Goal: Task Accomplishment & Management: Manage account settings

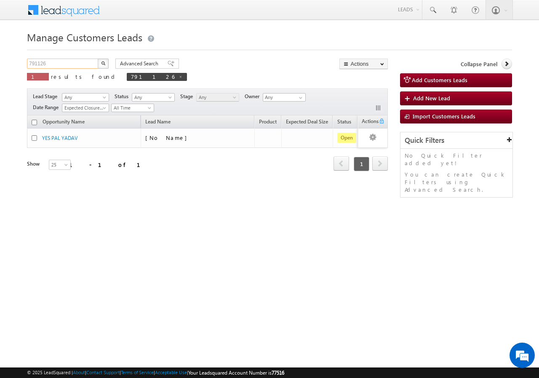
click at [79, 63] on input "791126" at bounding box center [63, 64] width 72 height 10
type input "7"
paste input "793376"
type input "793376"
click at [98, 59] on button "button" at bounding box center [103, 64] width 11 height 10
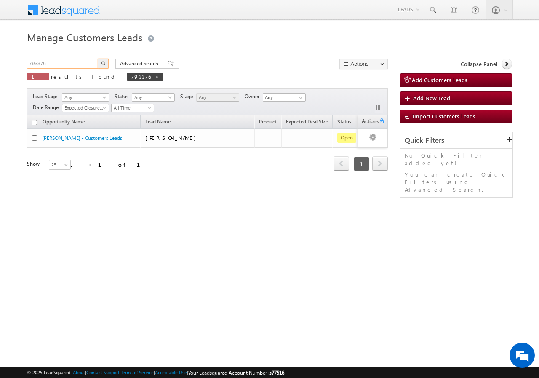
click at [79, 64] on input "793376" at bounding box center [63, 64] width 72 height 10
type input "7"
paste input "793376"
type input "793376"
click at [98, 59] on button "button" at bounding box center [103, 64] width 11 height 10
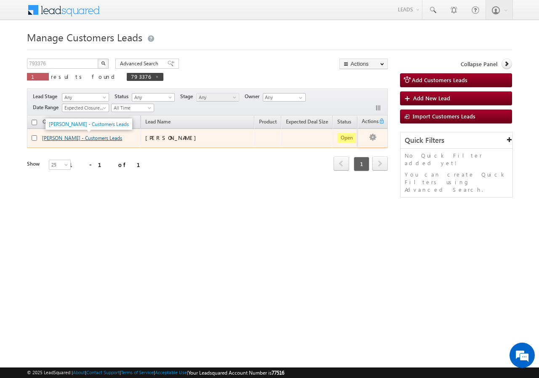
click at [53, 137] on link "VIJAY SINGH - Customers Leads" at bounding box center [82, 138] width 80 height 6
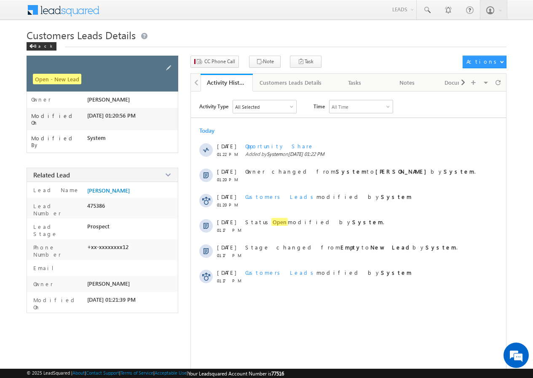
click at [168, 63] on div at bounding box center [169, 68] width 10 height 12
click at [169, 67] on span at bounding box center [168, 67] width 9 height 9
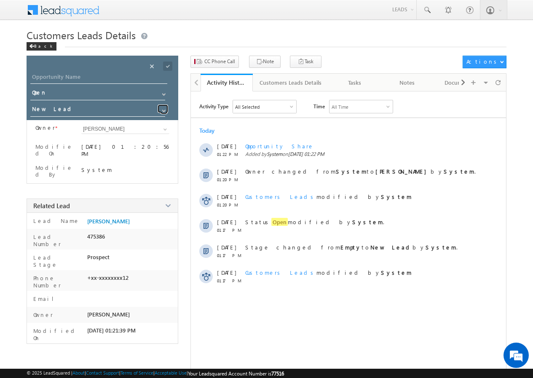
click at [162, 110] on span at bounding box center [164, 110] width 7 height 7
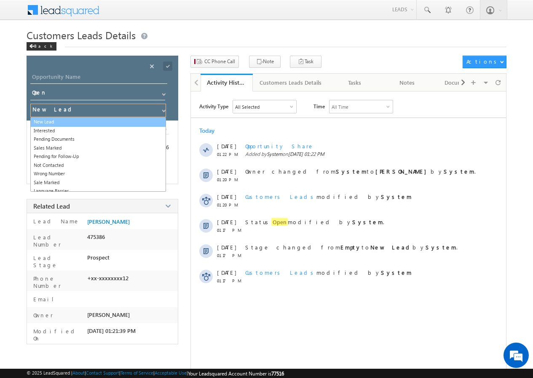
drag, startPoint x: 56, startPoint y: 121, endPoint x: 66, endPoint y: 117, distance: 11.2
click at [56, 121] on link "New Lead" at bounding box center [98, 122] width 136 height 10
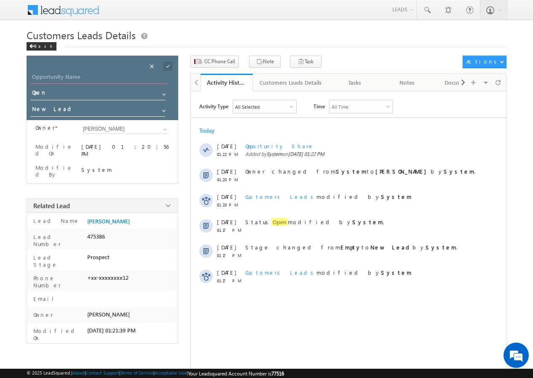
drag, startPoint x: 118, startPoint y: 76, endPoint x: 113, endPoint y: 82, distance: 7.8
click at [117, 76] on input "Opportunity Name" at bounding box center [98, 78] width 137 height 12
paste input "[PERSON_NAME]"
type input "[PERSON_NAME]"
click at [168, 67] on span at bounding box center [167, 66] width 9 height 9
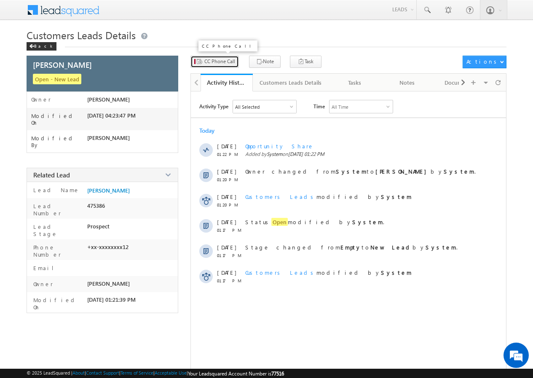
click at [219, 62] on span "CC Phone Call" at bounding box center [219, 62] width 31 height 8
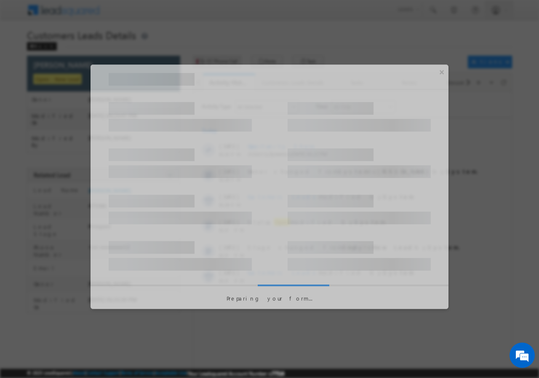
click at [219, 62] on div at bounding box center [269, 189] width 539 height 378
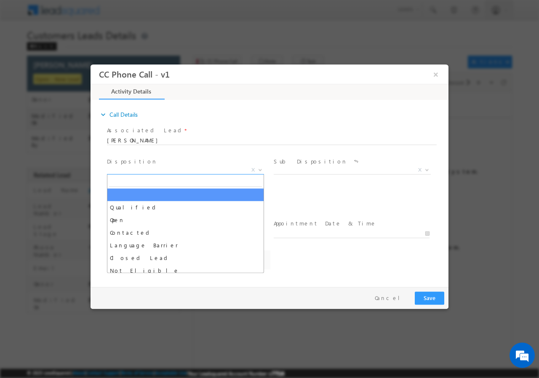
click at [260, 168] on b at bounding box center [260, 169] width 5 height 3
select select "anil.kumar3@sgrlimited.in"
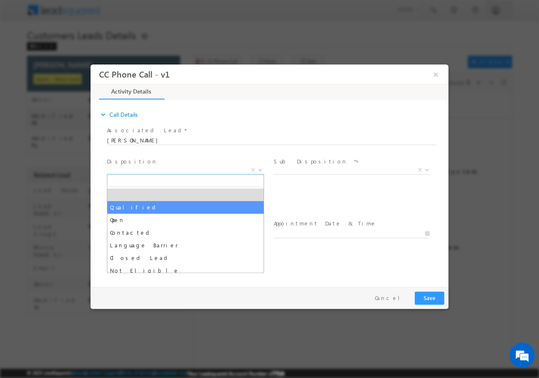
drag, startPoint x: 117, startPoint y: 206, endPoint x: 208, endPoint y: 201, distance: 91.6
select select "Qualified"
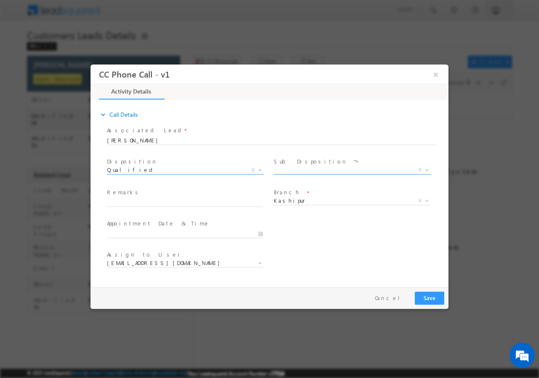
click at [428, 169] on b at bounding box center [427, 169] width 5 height 3
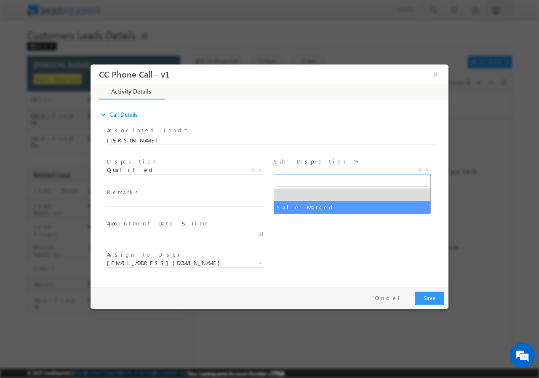
select select "Sale Marked"
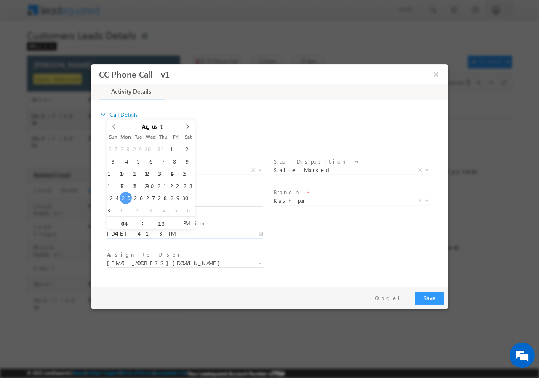
click at [261, 233] on input "08/25/2025 4:13 PM" at bounding box center [185, 233] width 156 height 8
type input "08/26/2025 3:13 PM"
type input "03"
click at [139, 226] on span at bounding box center [139, 226] width 6 height 6
type input "08/26/2025 4:13 PM"
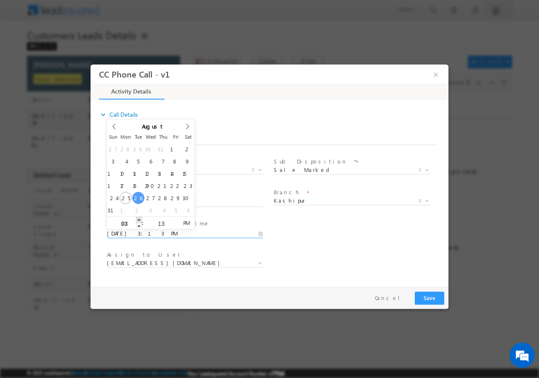
type input "04"
click at [138, 218] on span at bounding box center [139, 219] width 6 height 6
type input "08/26/2025 5:13 PM"
type input "05"
click at [138, 218] on span at bounding box center [139, 219] width 6 height 6
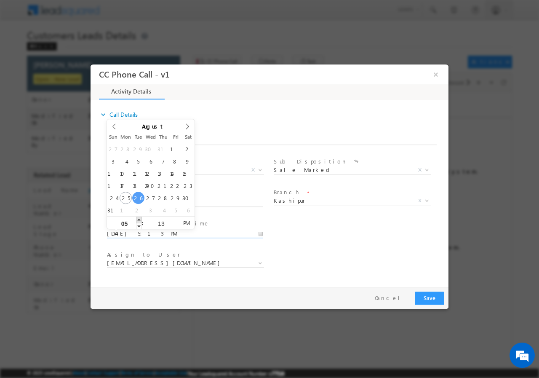
type input "08/26/2025 6:13 PM"
type input "06"
click at [138, 218] on span at bounding box center [139, 219] width 6 height 6
type input "08/26/2025 7:13 PM"
type input "07"
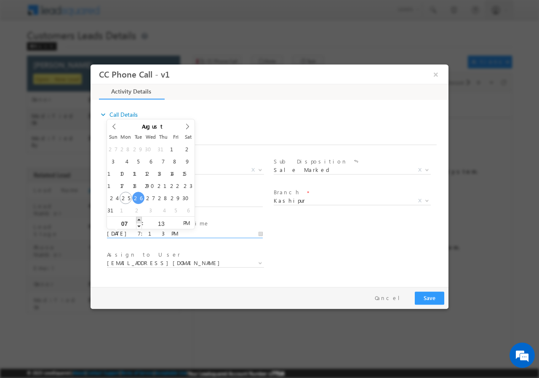
click at [138, 218] on span at bounding box center [139, 219] width 6 height 6
type input "08/26/2025 8:13 PM"
type input "08"
click at [138, 218] on span at bounding box center [139, 219] width 6 height 6
type input "08/26/2025 9:13 PM"
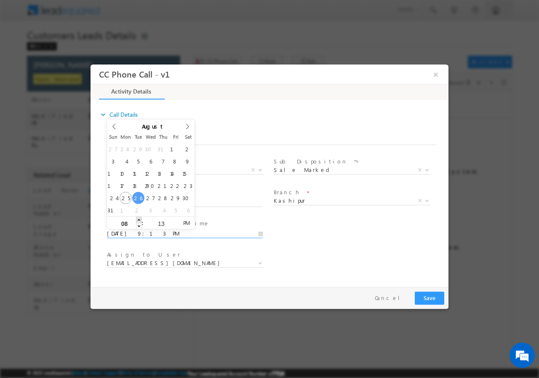
type input "09"
click at [138, 218] on span at bounding box center [139, 219] width 6 height 6
type input "08/26/2025 10:13 PM"
type input "10"
click at [138, 218] on span at bounding box center [139, 219] width 6 height 6
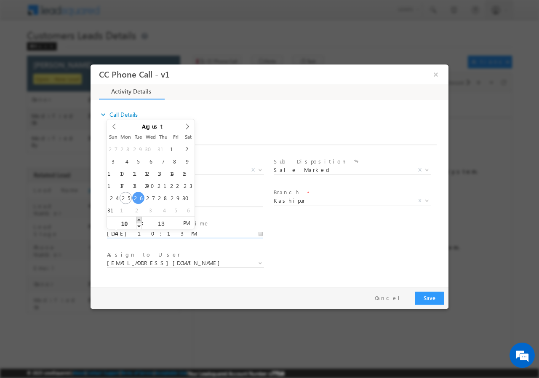
type input "08/26/2025 11:13 PM"
type input "11"
click at [138, 218] on span at bounding box center [139, 219] width 6 height 6
type input "08/26/2025 11:14 PM"
type input "14"
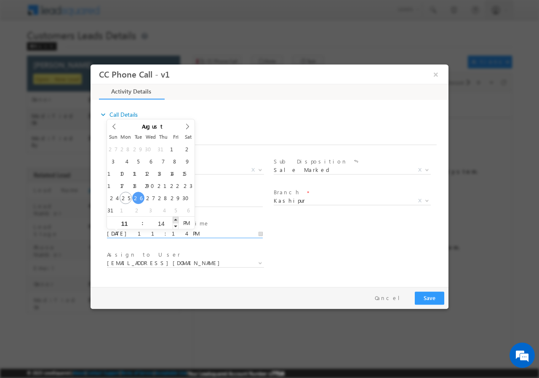
click at [175, 220] on span at bounding box center [176, 219] width 6 height 6
type input "08/26/2025 11:13 PM"
type input "13"
click at [176, 225] on span at bounding box center [176, 226] width 6 height 6
type input "08/26/2025 11:12 PM"
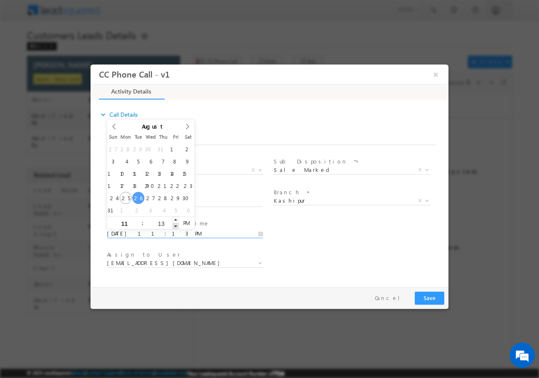
type input "12"
click at [176, 225] on span at bounding box center [176, 226] width 6 height 6
type input "08/26/2025 11:11 PM"
type input "11"
click at [176, 225] on span at bounding box center [176, 226] width 6 height 6
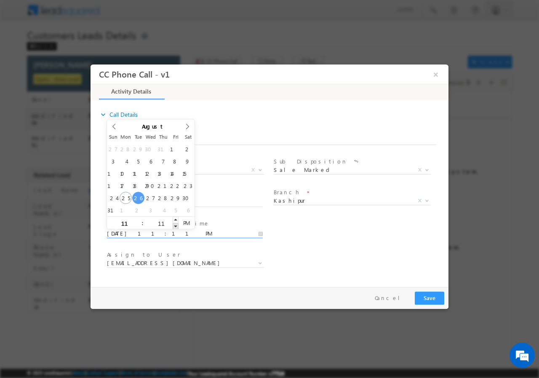
type input "08/26/2025 11:10 PM"
type input "10"
click at [176, 225] on span at bounding box center [176, 226] width 6 height 6
type input "08/26/2025 11:09 PM"
type input "09"
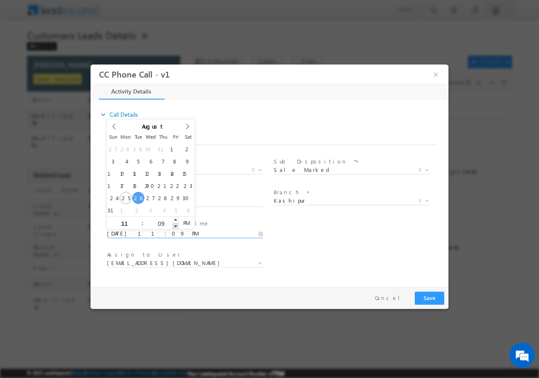
click at [176, 225] on span at bounding box center [176, 226] width 6 height 6
type input "08/26/2025 11:08 PM"
type input "08"
click at [176, 225] on span at bounding box center [176, 226] width 6 height 6
type input "08/26/2025 11:07 PM"
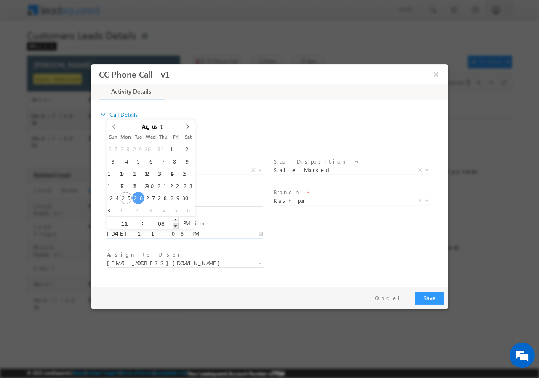
type input "07"
click at [176, 225] on span at bounding box center [176, 226] width 6 height 6
type input "08/26/2025 11:06 PM"
type input "06"
click at [176, 225] on span at bounding box center [176, 226] width 6 height 6
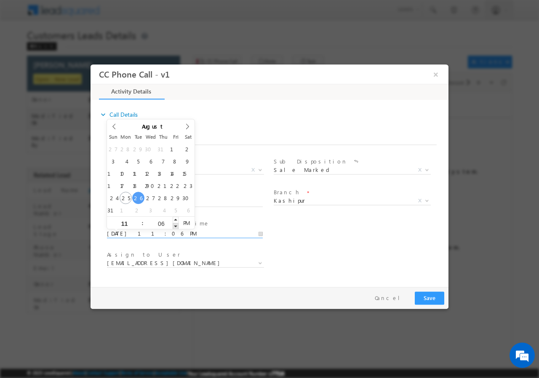
type input "08/26/2025 11:05 PM"
type input "05"
click at [176, 225] on span at bounding box center [176, 226] width 6 height 6
type input "08/26/2025 11:04 PM"
type input "04"
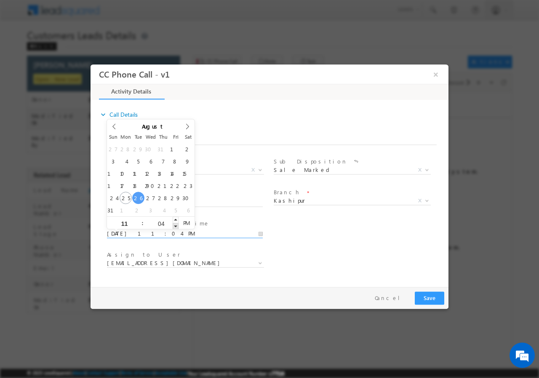
click at [176, 225] on span at bounding box center [176, 226] width 6 height 6
type input "08/26/2025 11:03 PM"
type input "03"
click at [176, 225] on span at bounding box center [176, 226] width 6 height 6
type input "08/26/2025 11:02 PM"
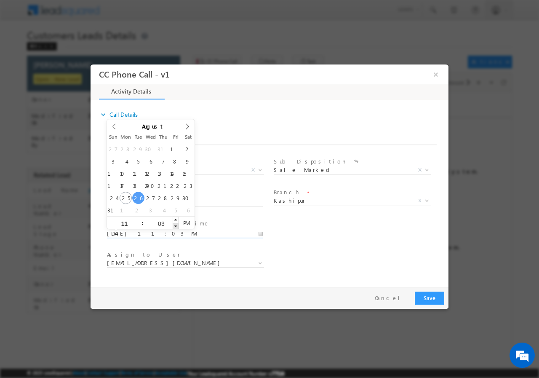
type input "02"
click at [176, 225] on span at bounding box center [176, 226] width 6 height 6
type input "08/26/2025 11:01 PM"
type input "01"
click at [176, 225] on span at bounding box center [176, 226] width 6 height 6
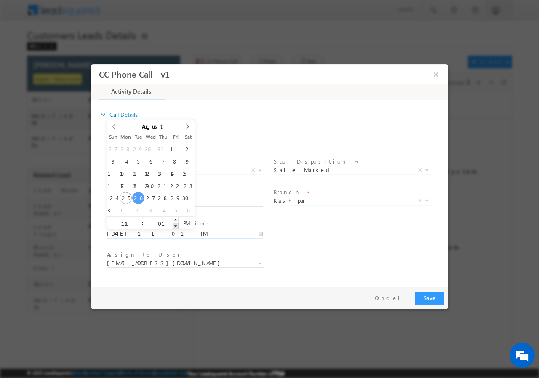
type input "08/26/2025 11:00 PM"
type input "00"
click at [176, 225] on span at bounding box center [176, 226] width 6 height 6
type input "08/26/2025 11:00 AM"
click at [188, 223] on span "AM" at bounding box center [187, 222] width 16 height 13
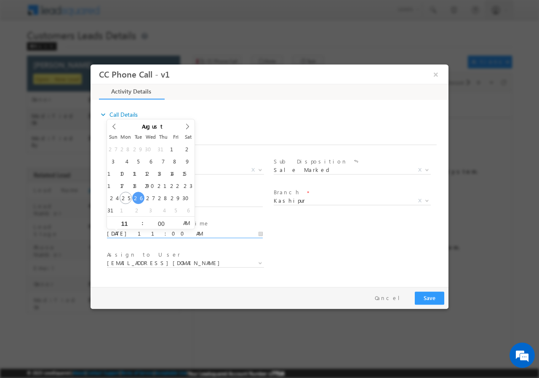
click at [362, 235] on div "User Branch * Appointment Date & Time * 08/26/2025 11:00 AM" at bounding box center [276, 232] width 343 height 31
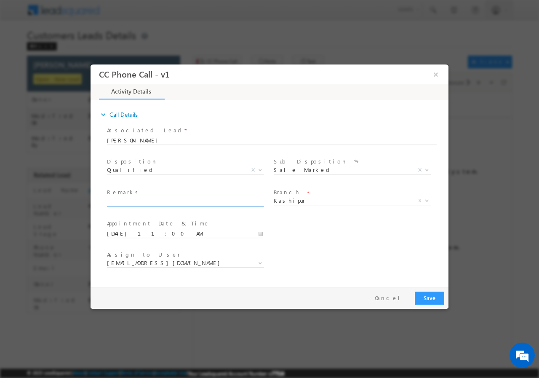
click at [174, 203] on input "text" at bounding box center [185, 202] width 156 height 8
paste input "Kashipur - 244715 / MOB - 9759255212 / Campaign -VB_KnowMore / Unique ID - 7933…"
type input "Kashipur - 244715 / MOB - 9759255212 / Campaign -VB_KnowMore / Unique ID - 7933…"
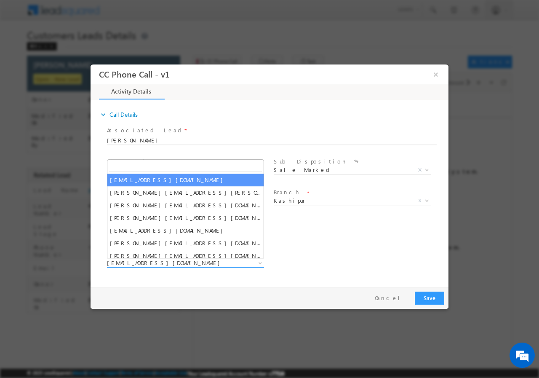
click at [235, 261] on span "anil.kumar3@sgrlimited.in" at bounding box center [175, 263] width 137 height 8
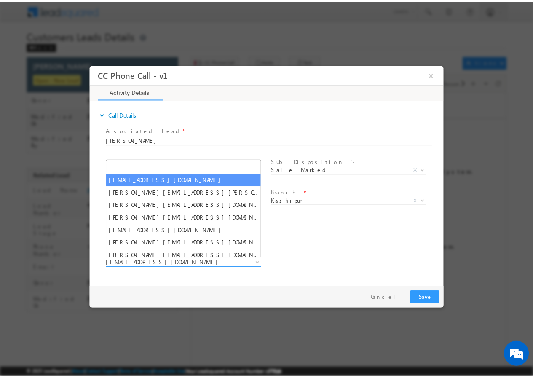
scroll to position [0, 0]
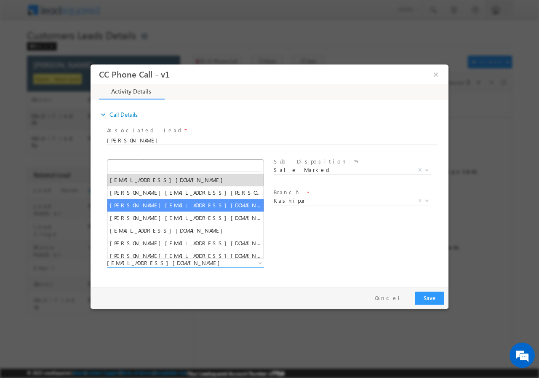
paste input "ravendra.kumar@sgrlimited.in"
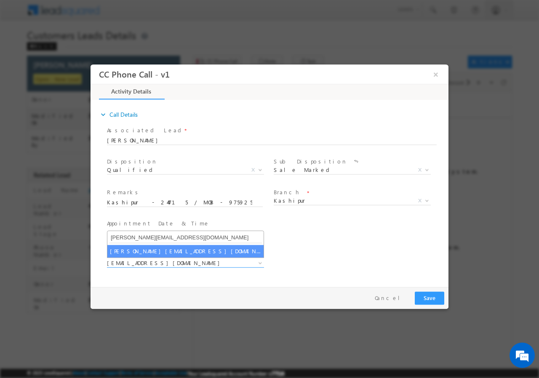
type input "ravendra.kumar@sgrlimited.in"
select select "ravendra.kumar@sgrlimited.in"
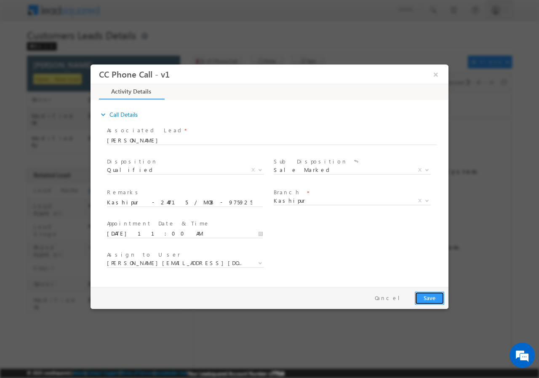
click at [429, 296] on button "Save" at bounding box center [430, 297] width 30 height 13
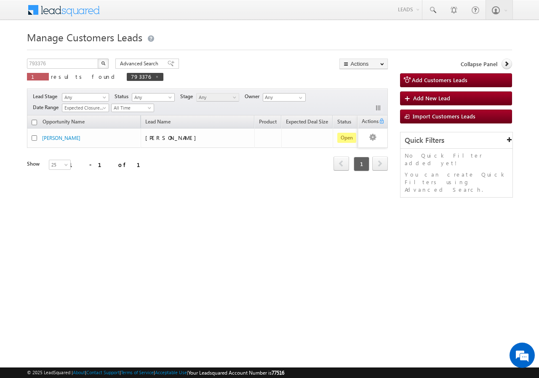
click at [376, 164] on span "next" at bounding box center [381, 163] width 16 height 14
click at [377, 164] on span "next" at bounding box center [381, 163] width 16 height 14
click at [349, 165] on span "prev" at bounding box center [342, 163] width 16 height 14
click at [344, 165] on span "prev" at bounding box center [342, 163] width 16 height 14
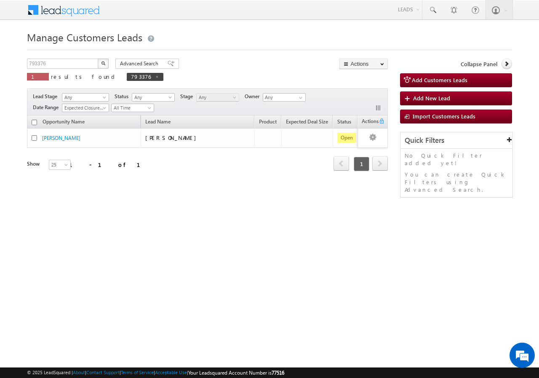
click at [343, 164] on span "prev" at bounding box center [342, 163] width 16 height 14
click at [342, 164] on span "prev" at bounding box center [342, 163] width 16 height 14
